Goal: Task Accomplishment & Management: Manage account settings

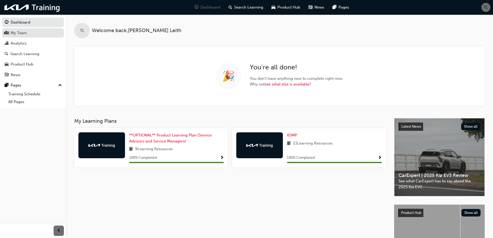
click at [20, 33] on div "My Team" at bounding box center [19, 33] width 16 height 6
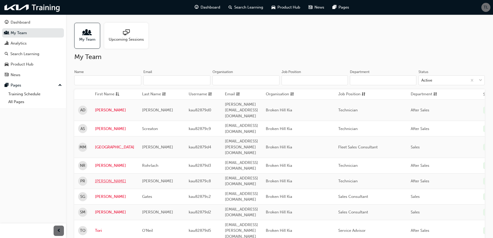
click at [99, 178] on link "Paul" at bounding box center [114, 181] width 39 height 6
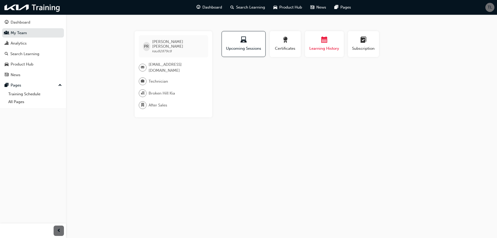
click at [326, 45] on div "Learning History" at bounding box center [324, 44] width 31 height 15
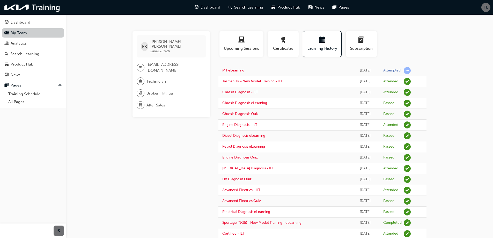
click at [20, 33] on link "My Team" at bounding box center [33, 33] width 62 height 10
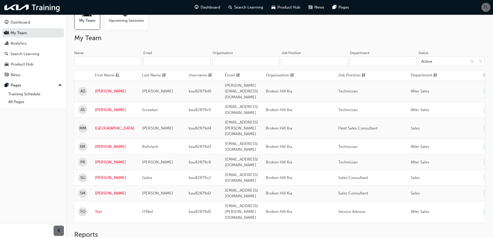
scroll to position [28, 0]
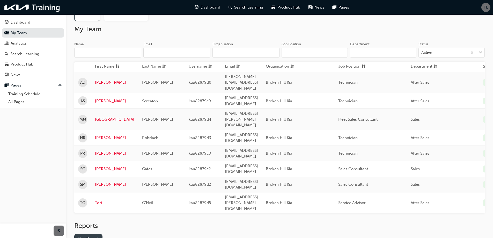
click at [81, 234] on link "Gap Report" at bounding box center [88, 238] width 28 height 9
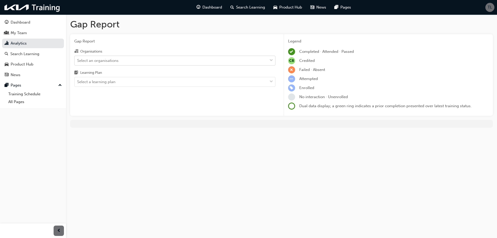
click at [116, 61] on div "Select an organisations" at bounding box center [97, 60] width 41 height 6
click at [78, 61] on input "Organisations Select an organisations" at bounding box center [77, 60] width 1 height 4
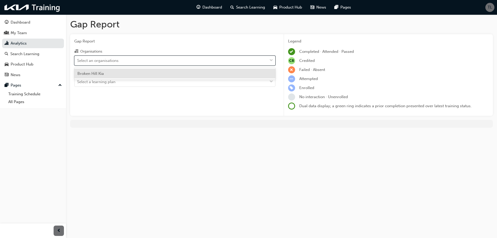
click at [96, 74] on span "Broken Hill Kia" at bounding box center [90, 73] width 26 height 5
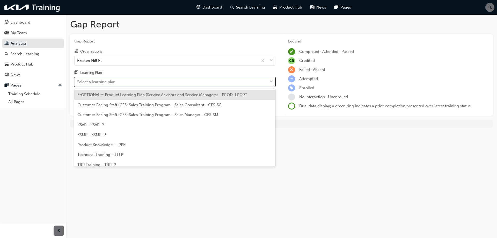
click at [97, 81] on div "Select a learning plan" at bounding box center [96, 82] width 38 height 6
click at [78, 81] on input "Learning Plan option **OPTIONAL** Product Learning Plan (Service Advisors and S…" at bounding box center [77, 81] width 1 height 4
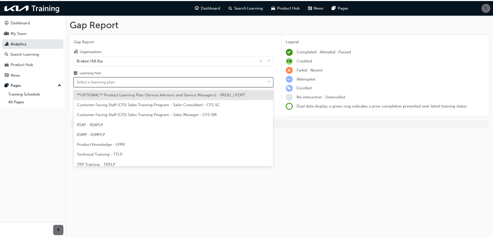
scroll to position [14, 0]
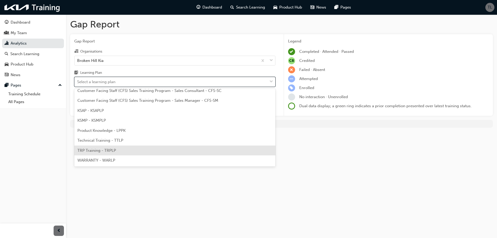
click at [100, 150] on span "TRP Training - TRPLP" at bounding box center [96, 150] width 39 height 5
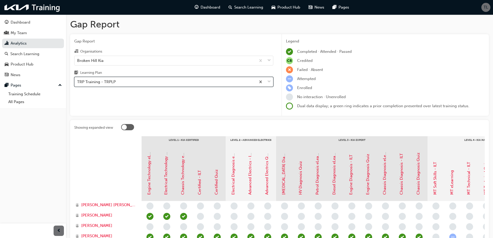
click at [117, 81] on div "TRP Training - TRPLP" at bounding box center [166, 81] width 182 height 9
click at [78, 81] on input "Learning Plan option TRP Training - TRPLP, selected. 0 results available. Selec…" at bounding box center [77, 81] width 1 height 4
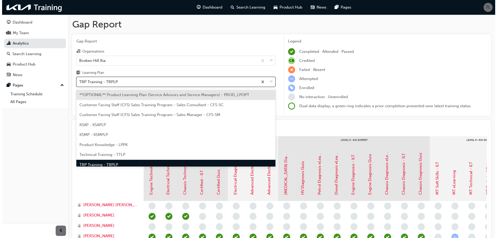
scroll to position [7, 0]
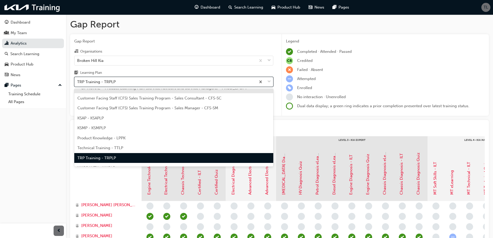
click at [88, 148] on span "Technical Training - TTLP" at bounding box center [100, 148] width 46 height 5
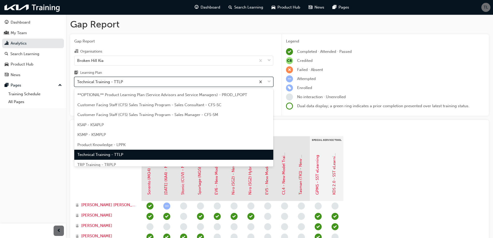
click at [178, 82] on div "Technical Training - TTLP" at bounding box center [166, 81] width 182 height 9
click at [78, 82] on input "Learning Plan option Technical Training - TTLP, selected. option Technical Trai…" at bounding box center [77, 81] width 1 height 4
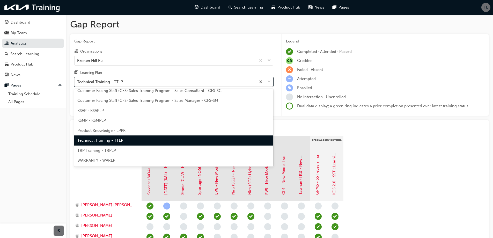
click at [96, 150] on span "TRP Training - TRPLP" at bounding box center [96, 150] width 39 height 5
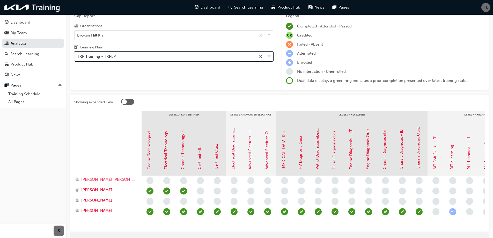
scroll to position [26, 0]
click at [94, 208] on span "Paul Reyes" at bounding box center [96, 210] width 31 height 6
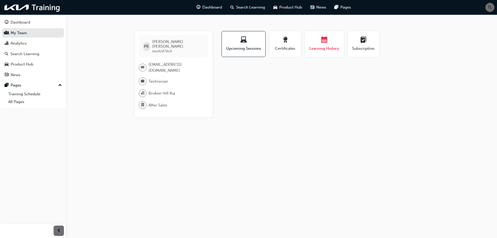
click at [326, 37] on span "calendar-icon" at bounding box center [324, 40] width 6 height 7
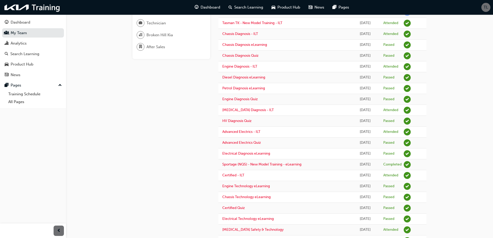
scroll to position [56, 0]
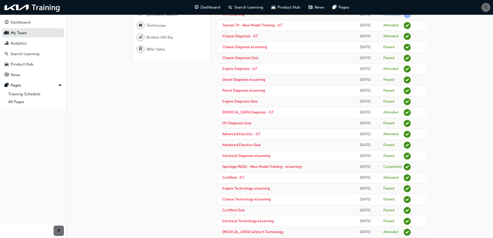
drag, startPoint x: 472, startPoint y: 49, endPoint x: 147, endPoint y: 134, distance: 335.5
click at [153, 134] on div "PR Paul Reyes kau82879c8 pgardner1498@gmail.com Technician Broken Hill Kia Afte…" at bounding box center [176, 139] width 86 height 328
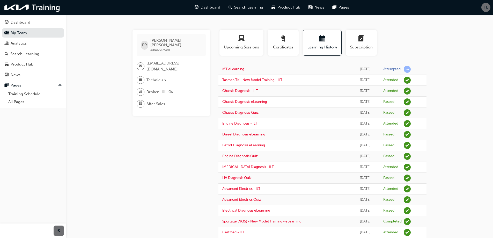
scroll to position [0, 0]
